Goal: Navigation & Orientation: Find specific page/section

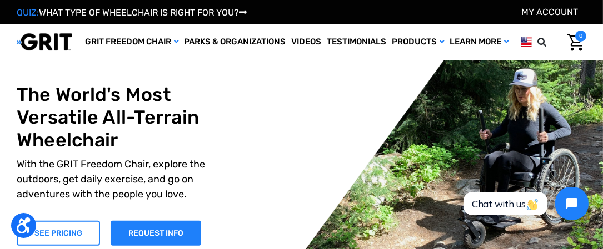
click at [59, 230] on link "SEE PRICING" at bounding box center [58, 233] width 83 height 25
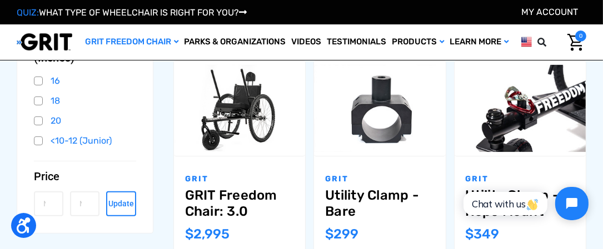
scroll to position [355, 0]
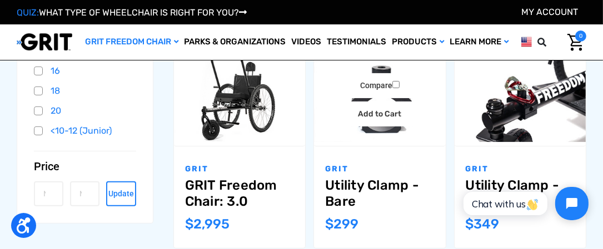
click at [379, 182] on link "Utility Clamp - Bare" at bounding box center [379, 194] width 109 height 32
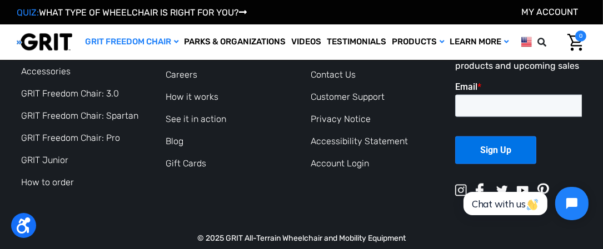
scroll to position [1718, 0]
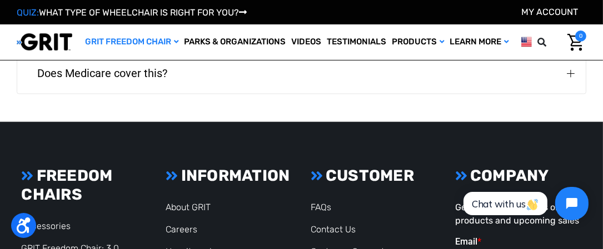
scroll to position [1711, 0]
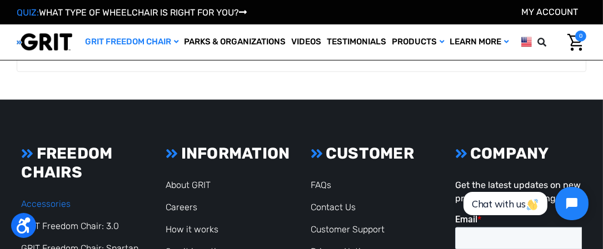
click at [51, 199] on link "Accessories" at bounding box center [45, 204] width 49 height 11
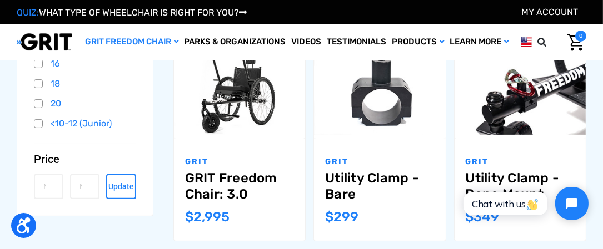
scroll to position [385, 0]
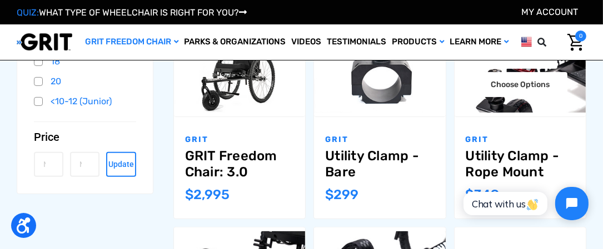
click at [494, 161] on link "Utility Clamp - Rope Mount" at bounding box center [519, 164] width 109 height 32
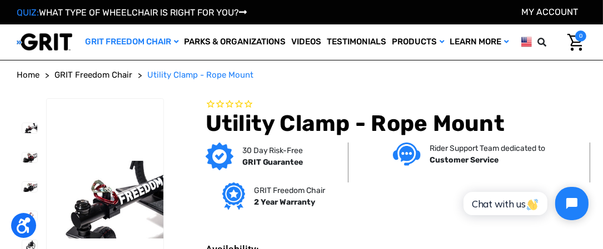
click at [494, 161] on strong "Customer Service" at bounding box center [463, 159] width 69 height 9
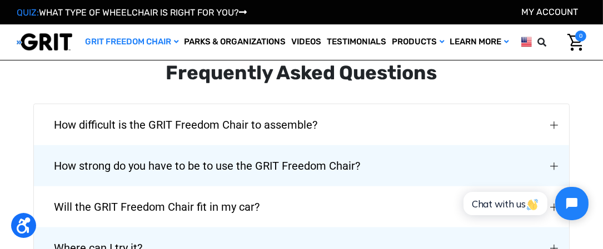
scroll to position [1488, 0]
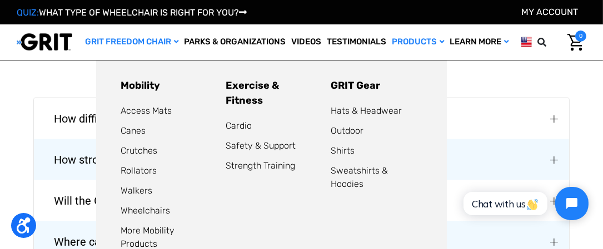
click at [407, 39] on link "Products" at bounding box center [418, 42] width 58 height 36
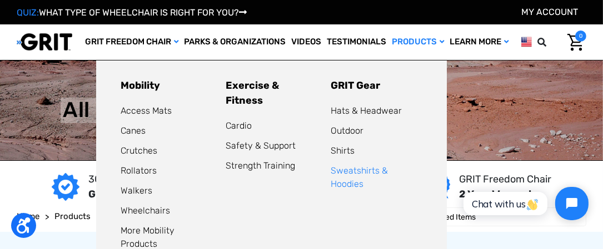
click at [374, 169] on link "Sweatshirts & Hoodies" at bounding box center [358, 177] width 57 height 24
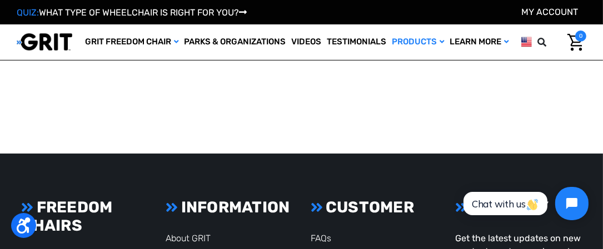
scroll to position [651, 0]
